Goal: Share content: Share content

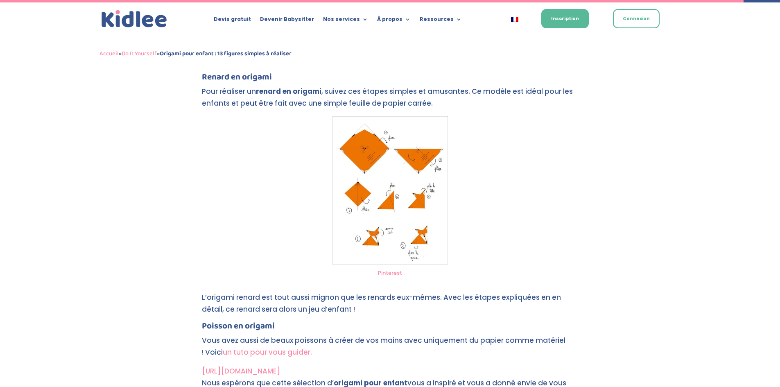
scroll to position [2763, 0]
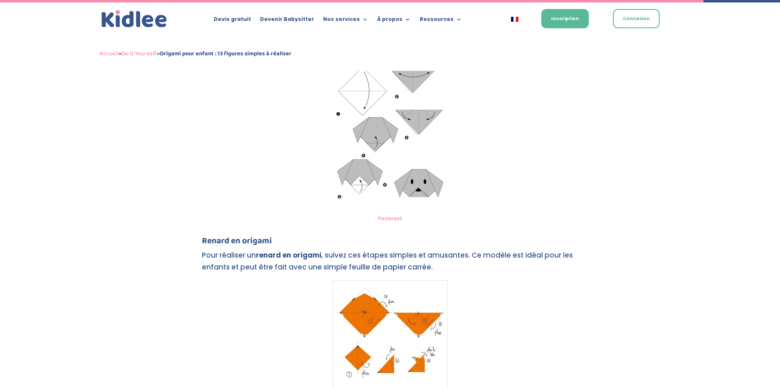
click at [362, 144] on img at bounding box center [391, 136] width 116 height 147
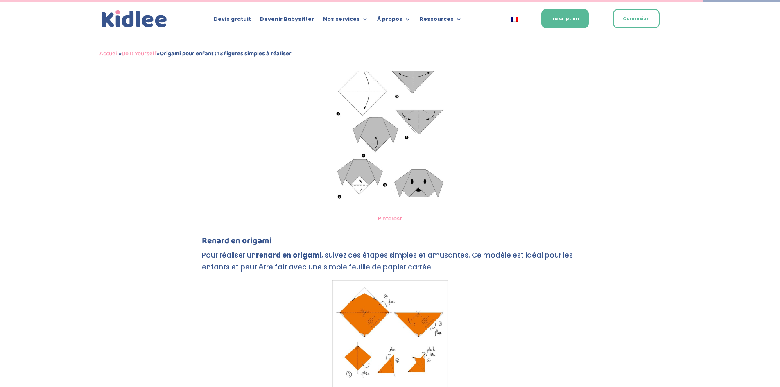
click at [390, 215] on link "Pinterest" at bounding box center [390, 219] width 24 height 8
